Goal: Navigation & Orientation: Understand site structure

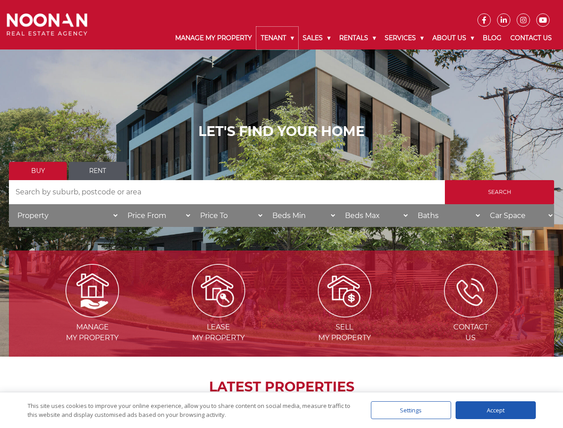
click at [277, 38] on link "Tenant" at bounding box center [277, 38] width 42 height 23
click at [317, 38] on link "Sales" at bounding box center [316, 38] width 37 height 23
click at [358, 38] on link "Rentals" at bounding box center [357, 38] width 45 height 23
click at [405, 38] on link "Services" at bounding box center [404, 38] width 48 height 23
click at [454, 38] on link "About Us" at bounding box center [453, 38] width 50 height 23
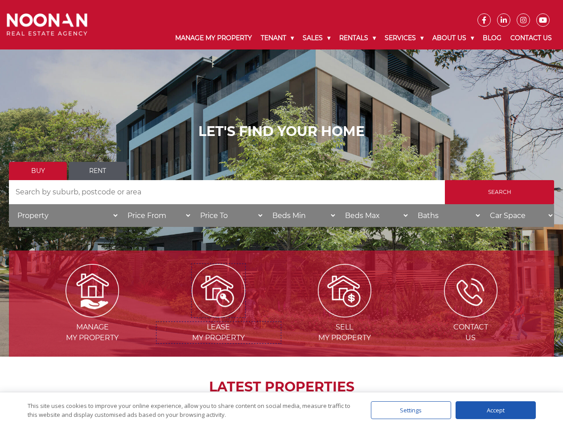
click at [218, 314] on img at bounding box center [218, 290] width 53 height 53
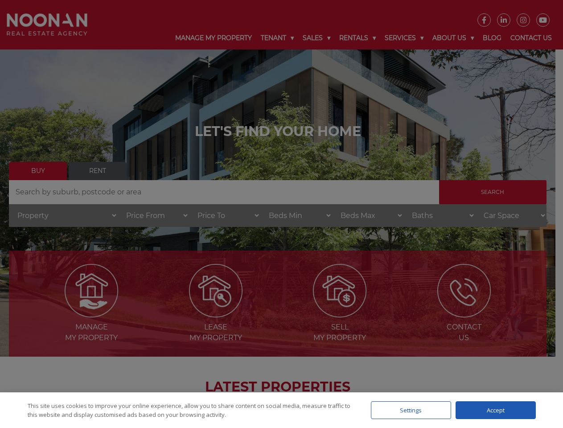
click at [411, 410] on div "Settings" at bounding box center [411, 410] width 80 height 18
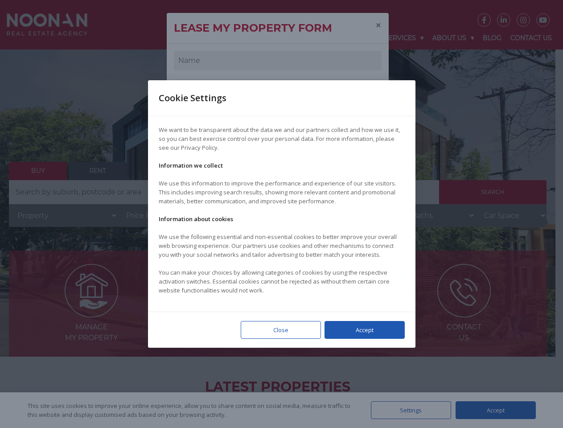
click at [496, 410] on div at bounding box center [281, 214] width 563 height 428
